Goal: Information Seeking & Learning: Check status

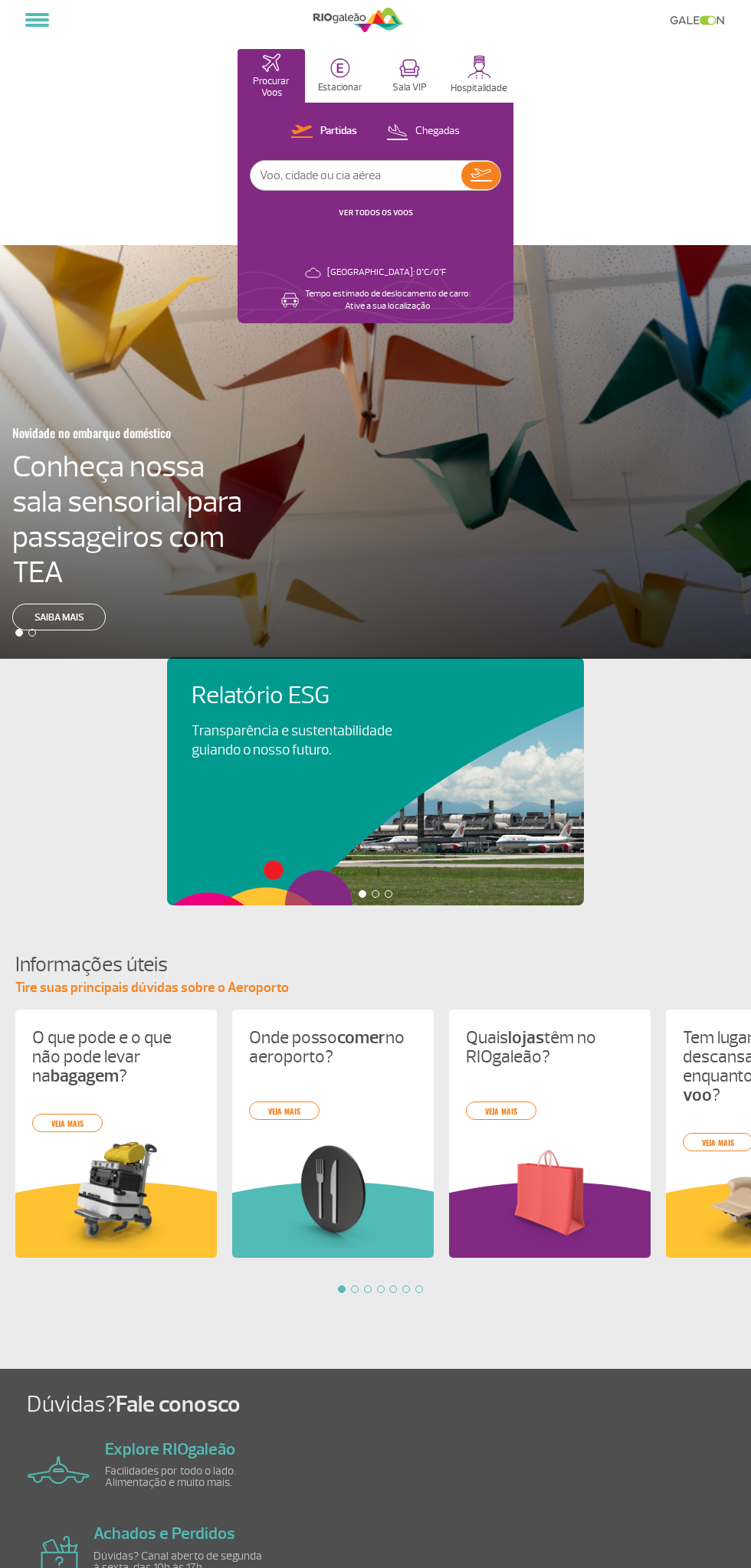
click at [388, 212] on link "VER TODOS OS VOOS" at bounding box center [376, 213] width 74 height 10
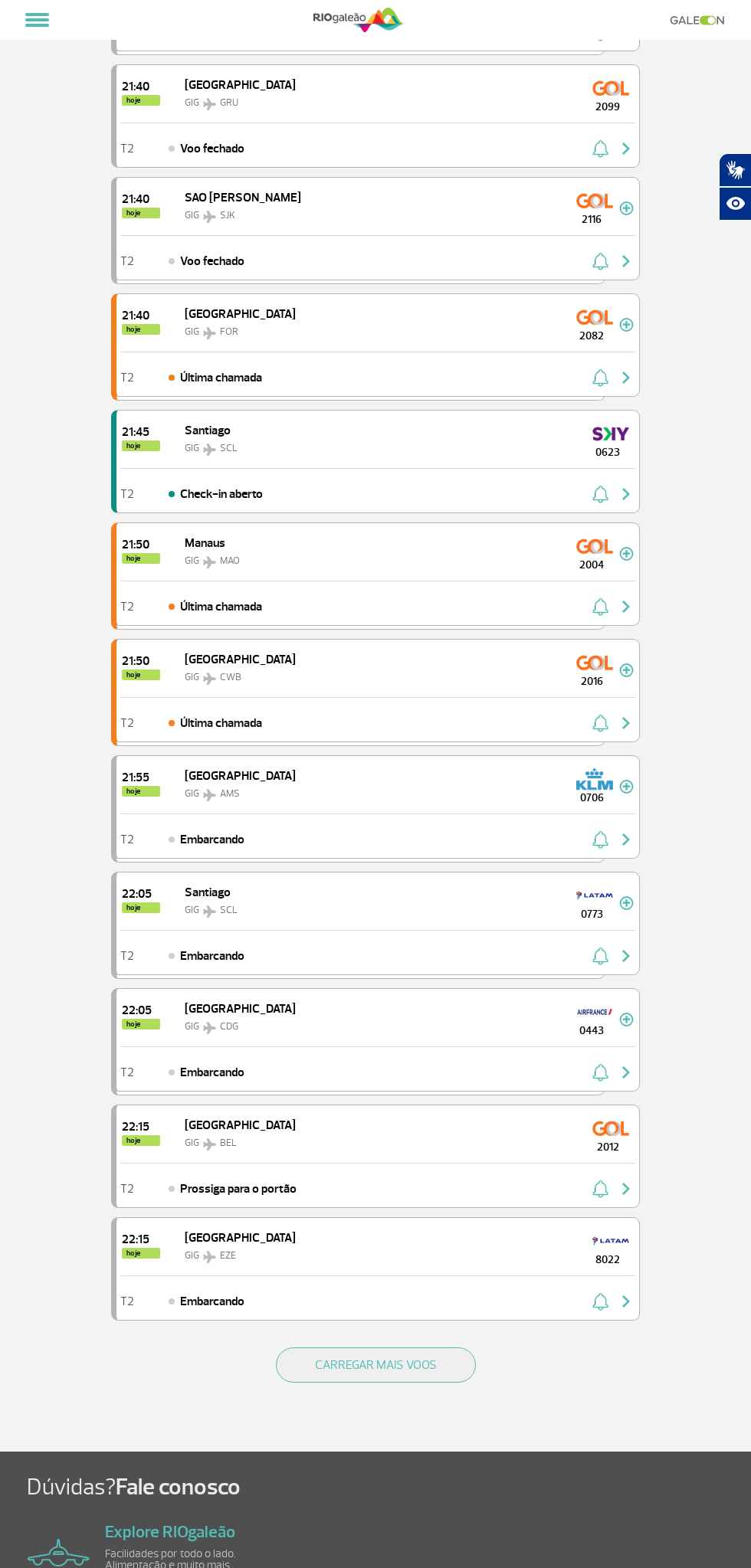
scroll to position [1120, 0]
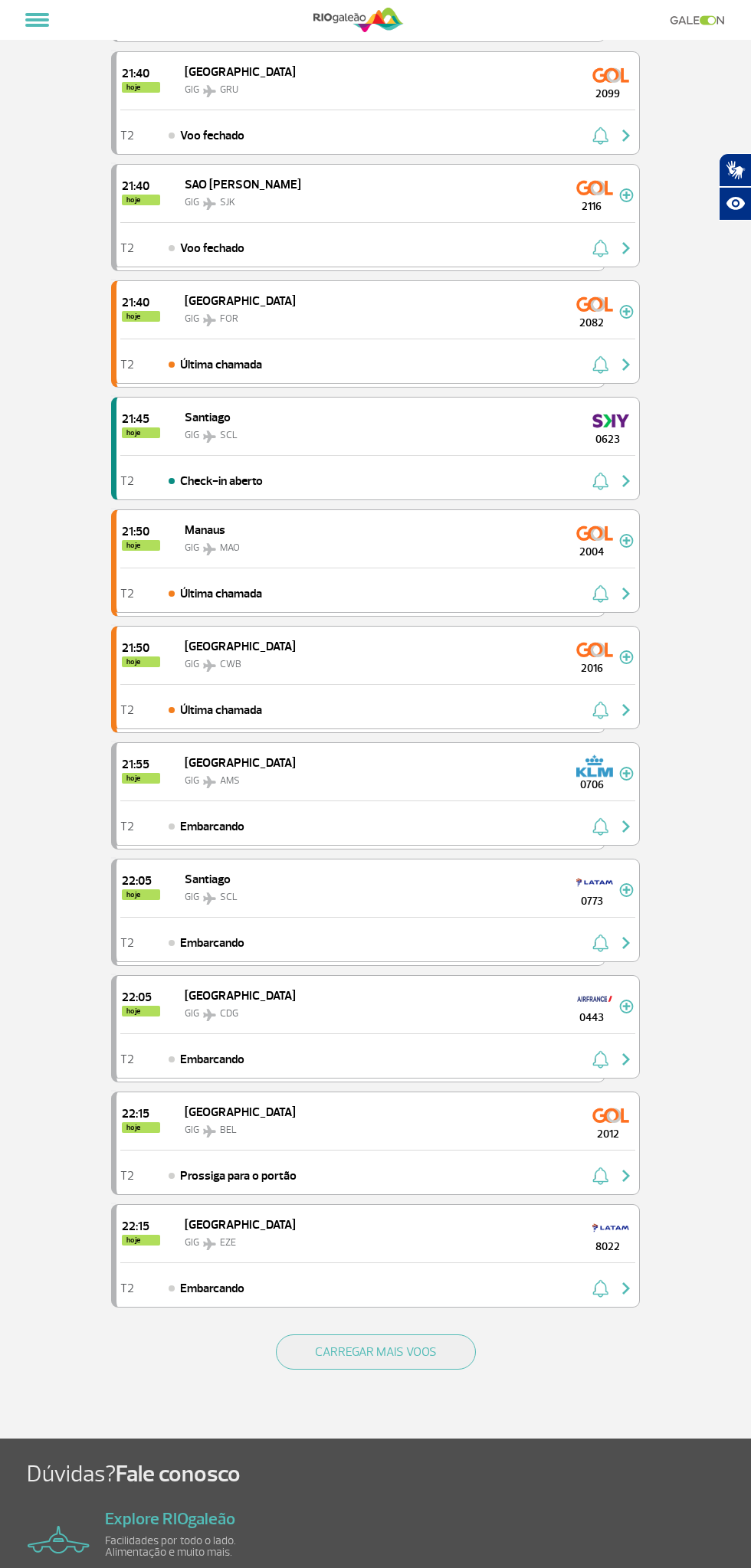
click at [403, 1334] on button "CARREGAR MAIS VOOS" at bounding box center [376, 1352] width 200 height 35
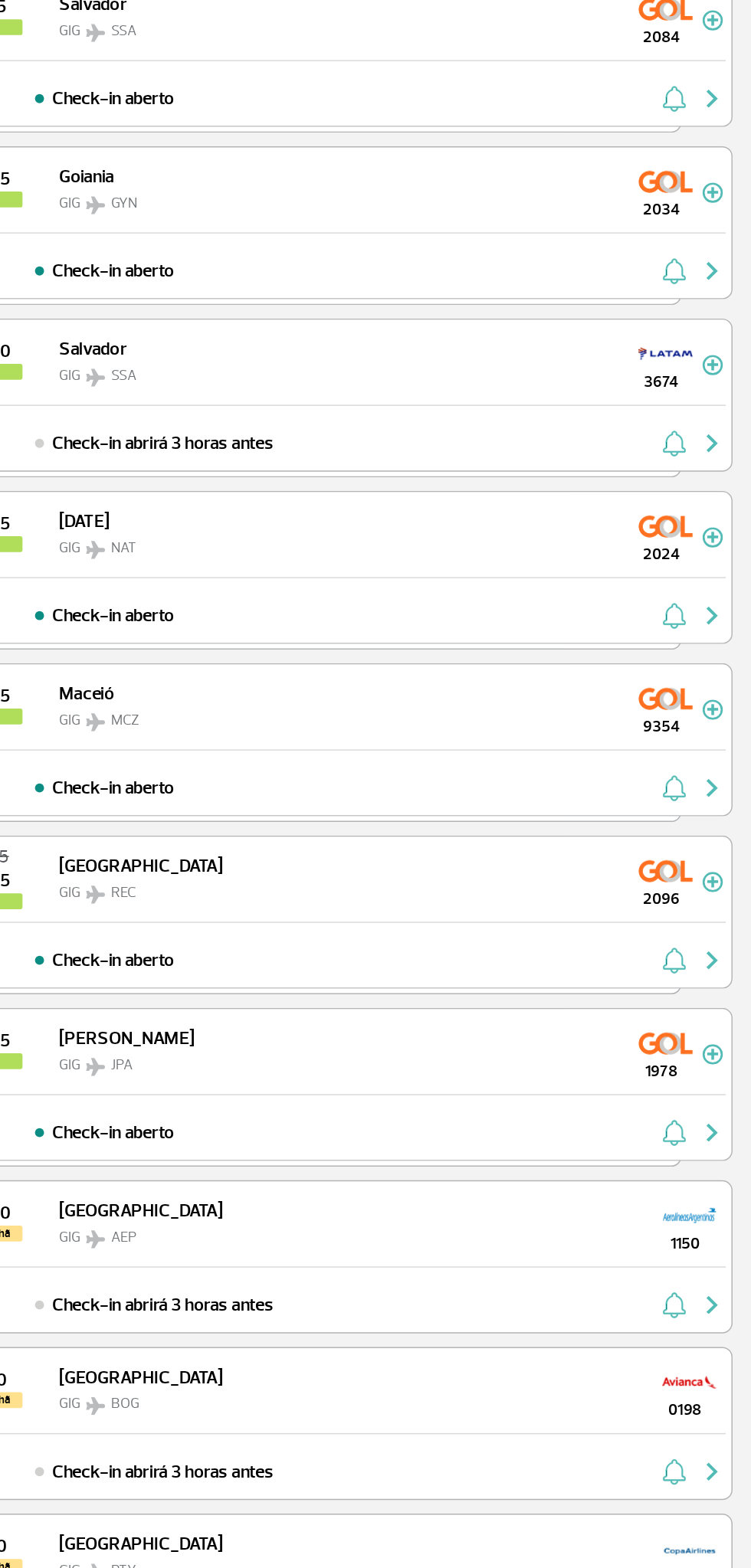
scroll to position [2784, 0]
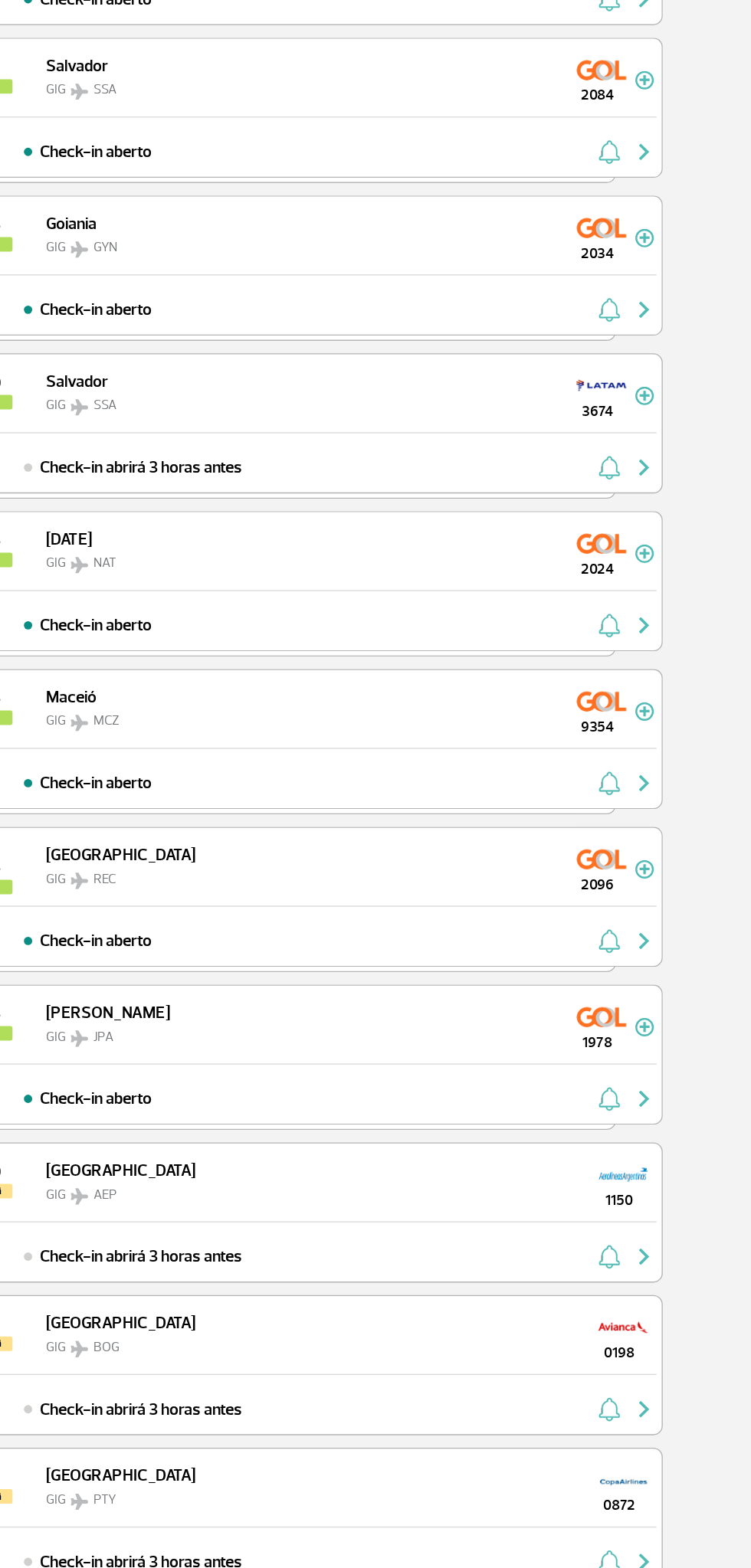
click at [582, 942] on img at bounding box center [594, 954] width 36 height 24
